Goal: Information Seeking & Learning: Learn about a topic

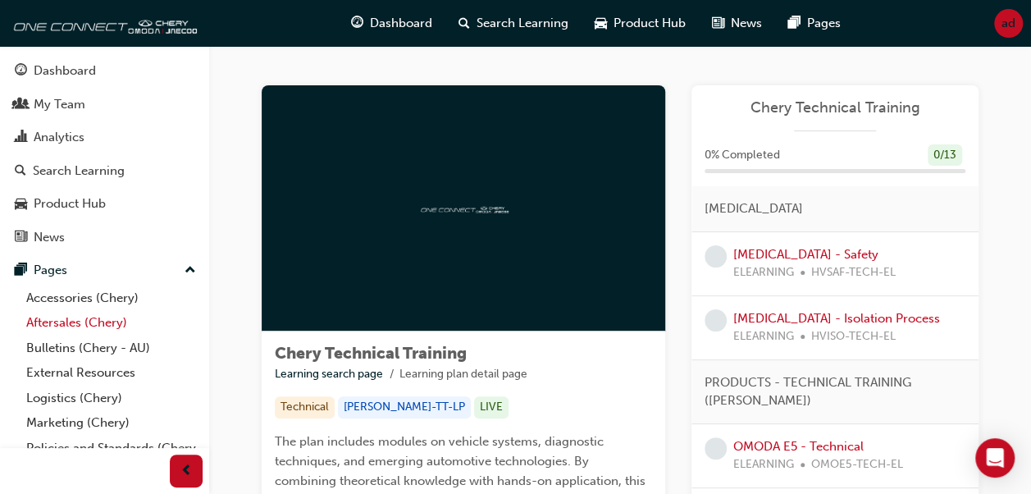
click at [48, 326] on link "Aftersales (Chery)" at bounding box center [111, 322] width 183 height 25
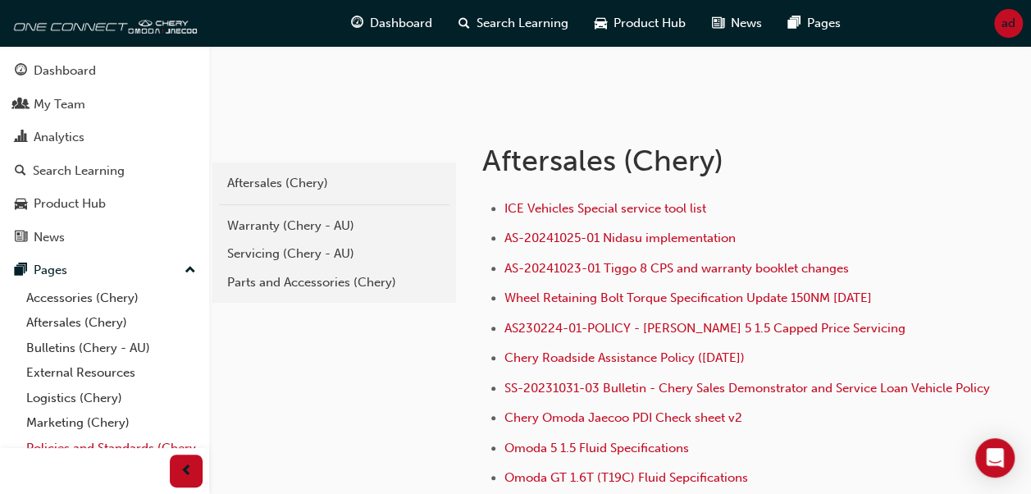
scroll to position [100, 0]
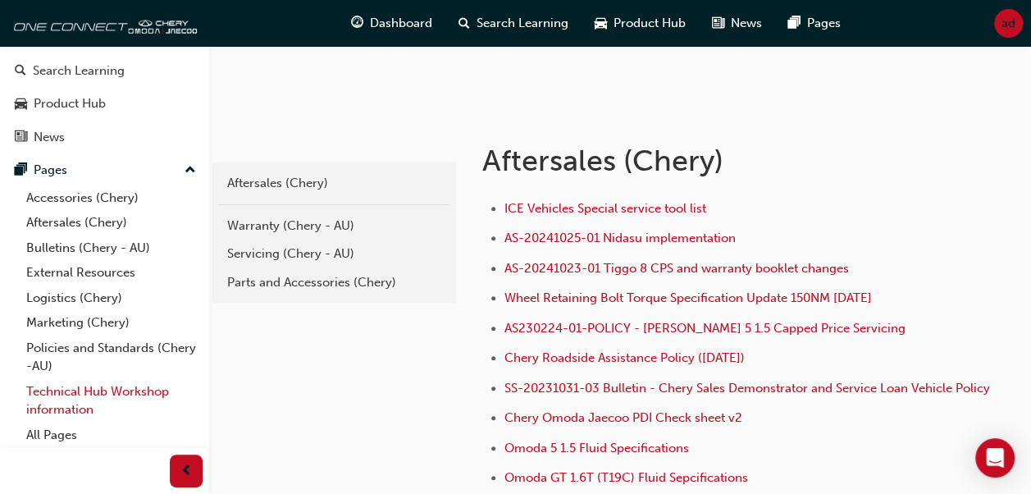
click at [75, 388] on link "Technical Hub Workshop information" at bounding box center [111, 400] width 183 height 43
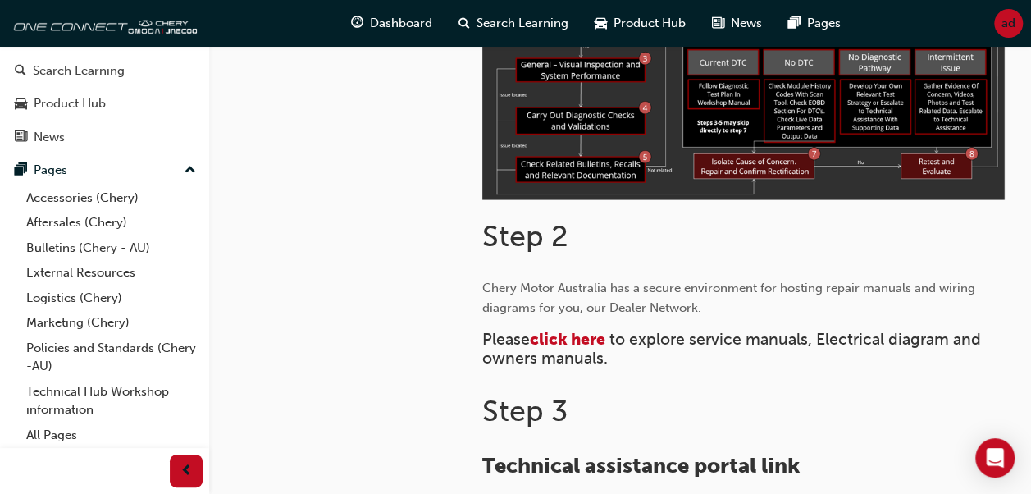
scroll to position [582, 0]
click at [568, 333] on span "click here" at bounding box center [567, 338] width 75 height 19
